Goal: Information Seeking & Learning: Learn about a topic

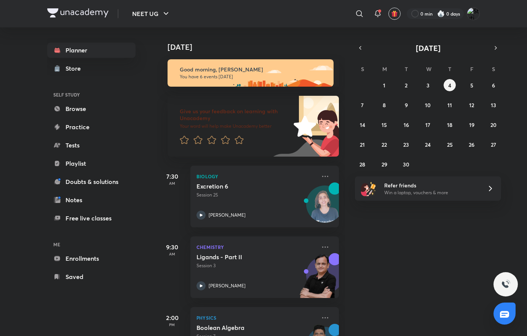
click at [362, 48] on icon "button" at bounding box center [360, 48] width 6 height 7
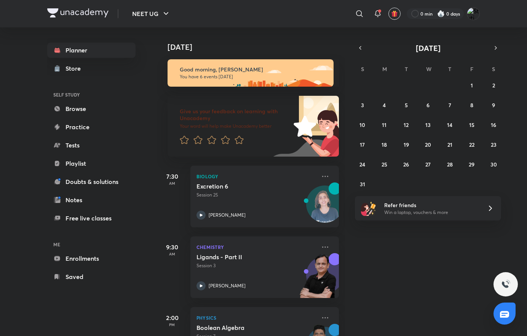
click at [479, 43] on div "[DATE] [DATE] Good morning, [PERSON_NAME] You have 6 events [DATE] Give us your…" at bounding box center [318, 181] width 323 height 309
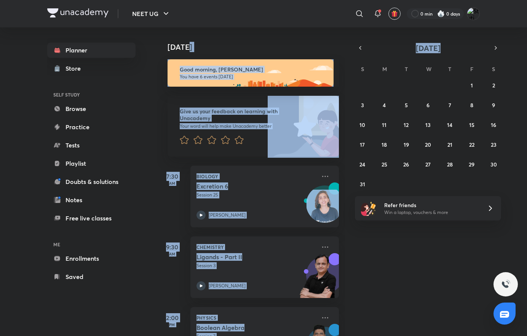
click at [493, 43] on button "button" at bounding box center [495, 48] width 11 height 11
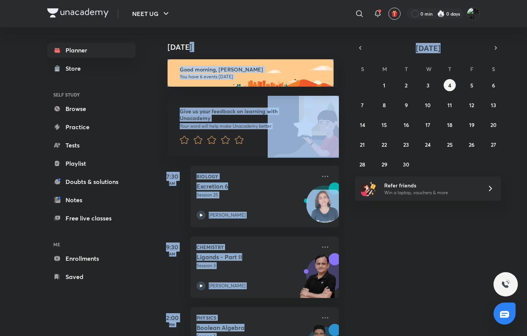
click at [420, 225] on div "[DATE] Good morning, [PERSON_NAME] You have 6 events [DATE] Give us your feedba…" at bounding box center [341, 181] width 368 height 309
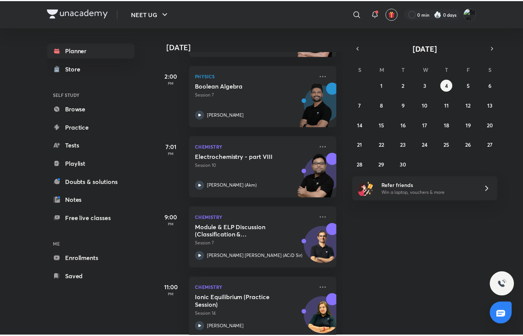
scroll to position [257, 0]
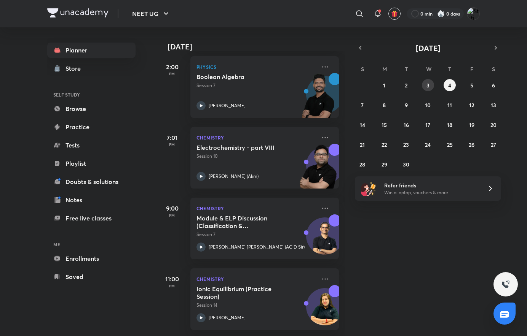
click at [426, 86] on abbr "3" at bounding box center [427, 85] width 3 height 7
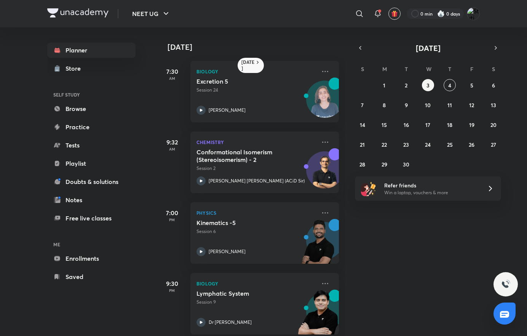
click at [323, 212] on icon at bounding box center [324, 212] width 9 height 9
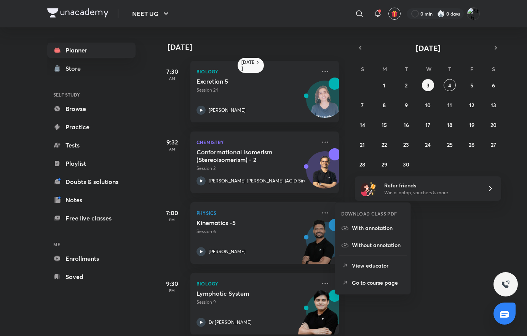
click at [358, 277] on li "Go to course page" at bounding box center [372, 282] width 75 height 17
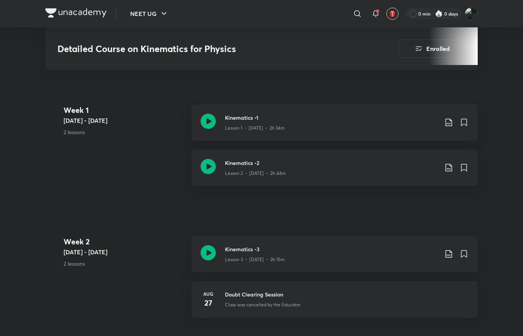
scroll to position [286, 0]
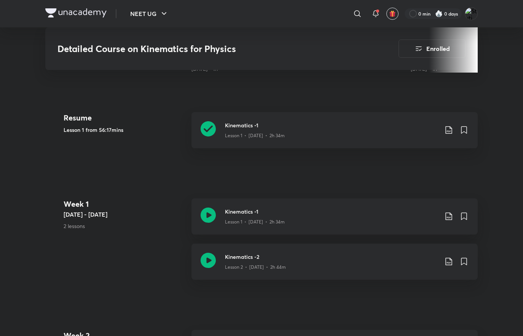
click at [349, 129] on div "Lesson 1 • [DATE] • 2h 34m" at bounding box center [331, 134] width 213 height 10
